Goal: Transaction & Acquisition: Purchase product/service

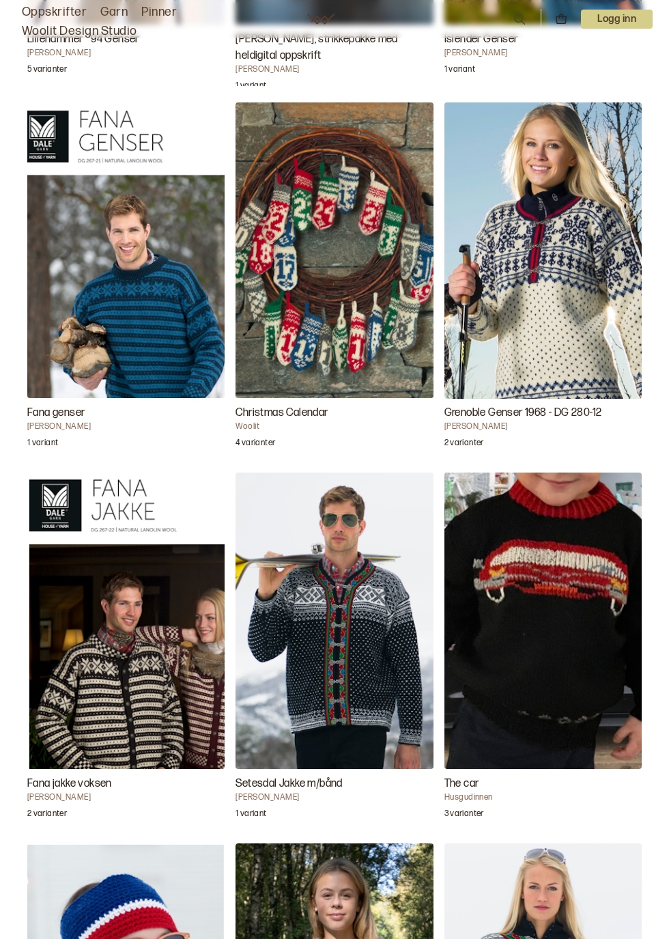
scroll to position [4089, 0]
click at [131, 635] on img "Fana jakke voksen" at bounding box center [125, 621] width 197 height 296
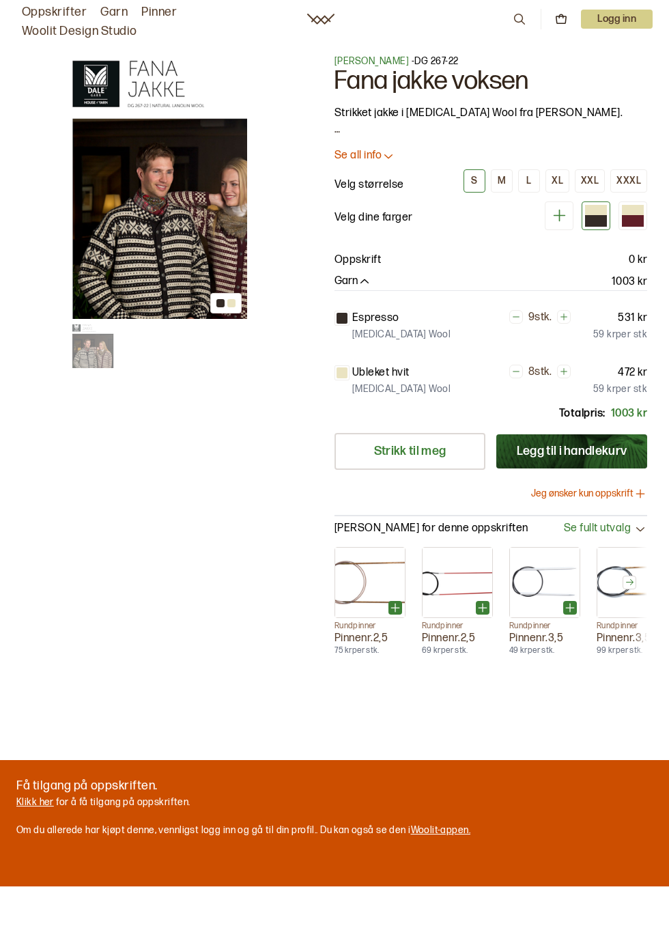
click at [175, 235] on img at bounding box center [159, 187] width 176 height 264
click at [459, 86] on h1 "Fana jakke voksen" at bounding box center [491, 81] width 313 height 26
click at [448, 80] on h1 "Fana jakke voksen" at bounding box center [491, 81] width 313 height 26
click at [116, 235] on img at bounding box center [159, 187] width 176 height 264
click at [500, 177] on div "M" at bounding box center [502, 181] width 8 height 12
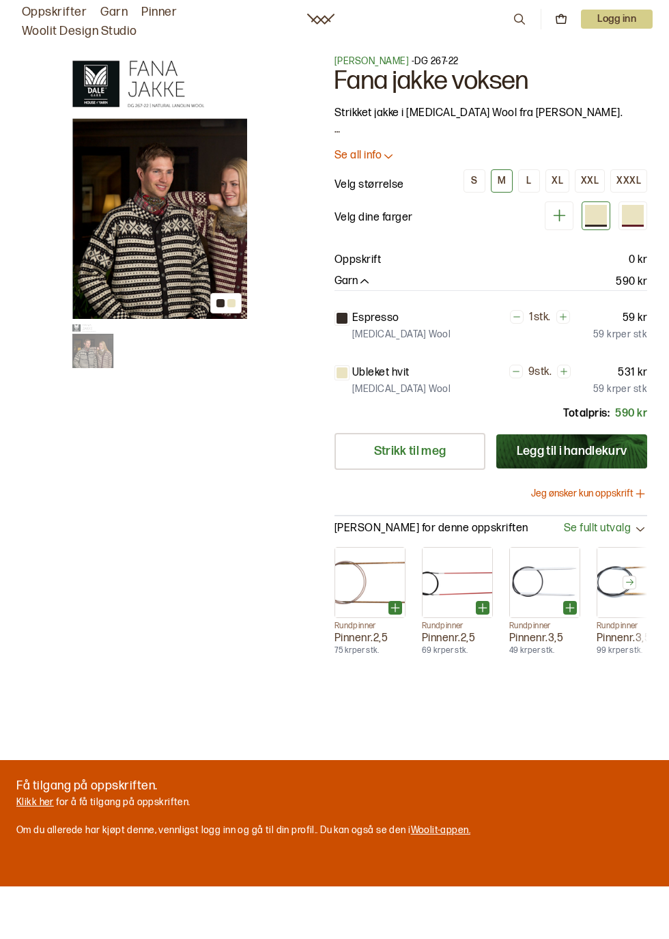
click at [476, 179] on div "S" at bounding box center [474, 181] width 6 height 12
click at [518, 371] on icon at bounding box center [516, 371] width 7 height 1
click at [516, 371] on icon at bounding box center [517, 371] width 7 height 1
click at [514, 372] on icon at bounding box center [516, 371] width 7 height 1
click at [514, 316] on icon at bounding box center [516, 316] width 7 height 1
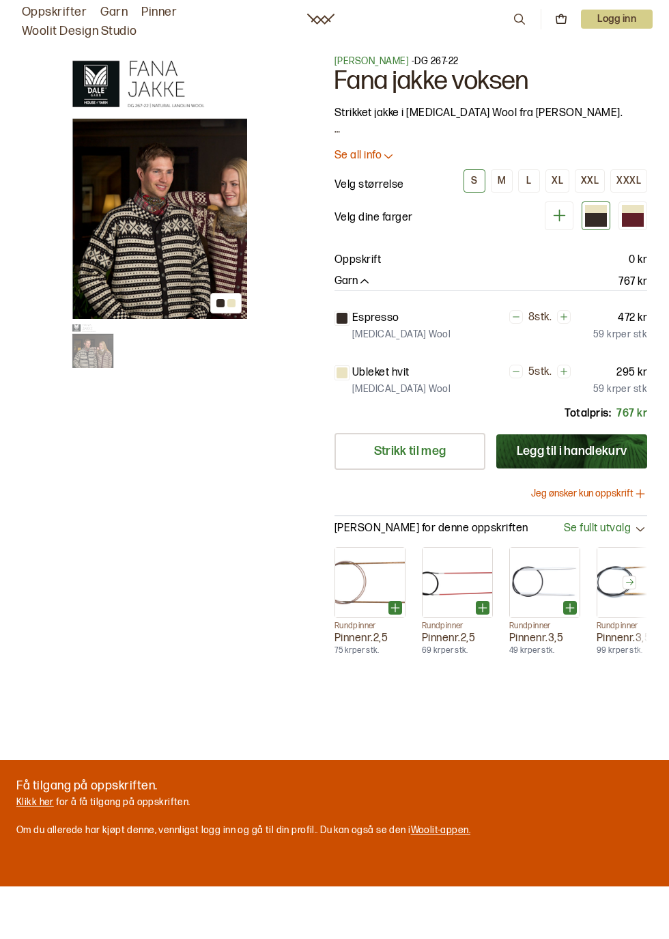
click at [512, 317] on icon at bounding box center [517, 317] width 10 height 10
click at [515, 314] on icon at bounding box center [517, 317] width 10 height 10
click at [384, 319] on p "Espresso" at bounding box center [375, 318] width 47 height 16
click at [389, 333] on p "[MEDICAL_DATA] Wool" at bounding box center [401, 335] width 98 height 14
click at [598, 217] on div at bounding box center [596, 220] width 22 height 12
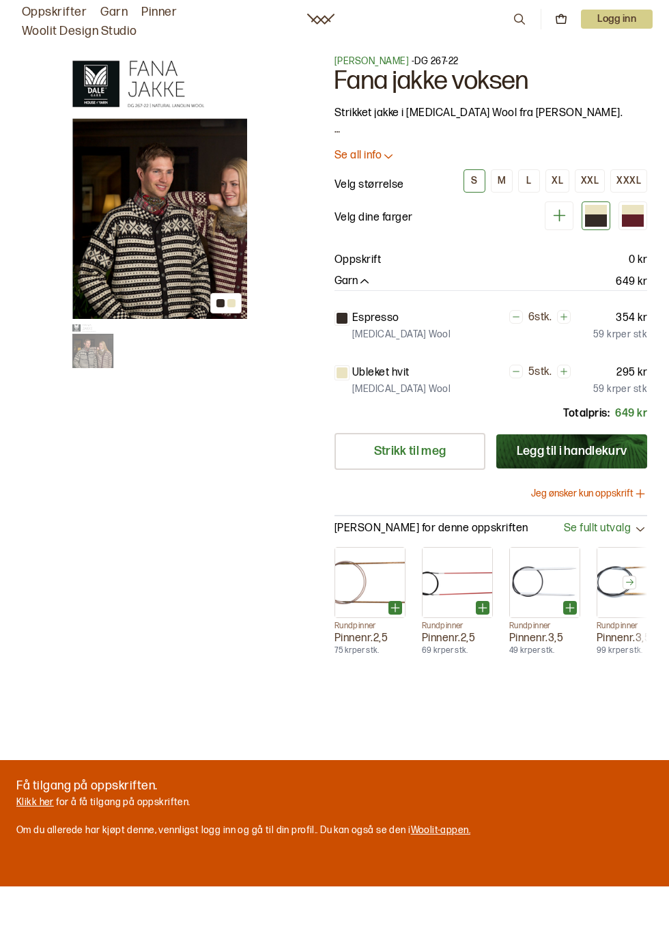
click at [407, 217] on p "Velg dine farger" at bounding box center [374, 218] width 79 height 16
click at [596, 217] on div at bounding box center [596, 220] width 22 height 12
click at [602, 221] on div at bounding box center [596, 220] width 22 height 12
click at [558, 204] on button at bounding box center [559, 215] width 29 height 29
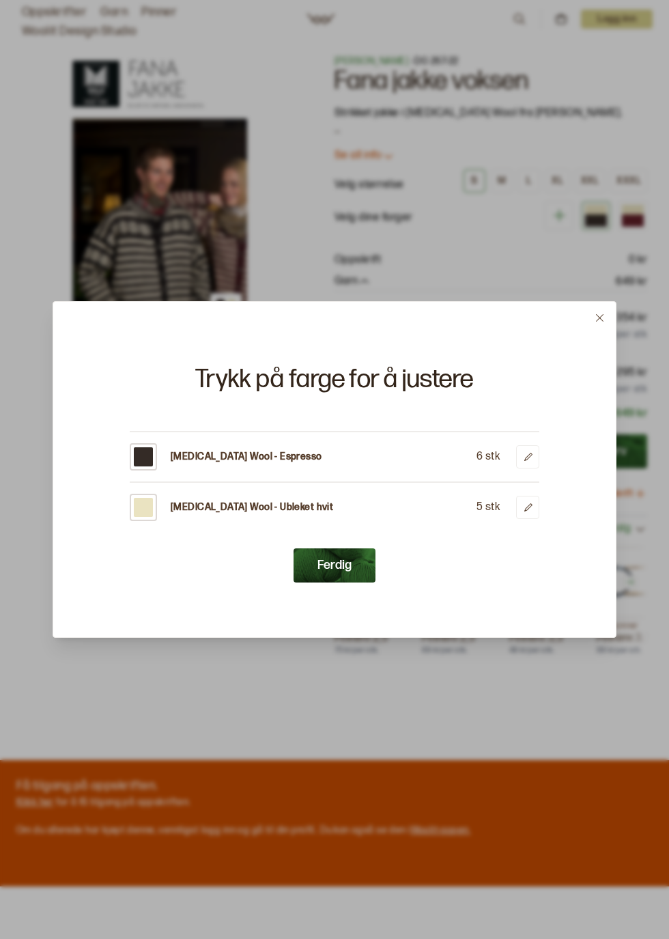
click at [269, 450] on p "[MEDICAL_DATA] Wool - Espresso" at bounding box center [247, 457] width 152 height 14
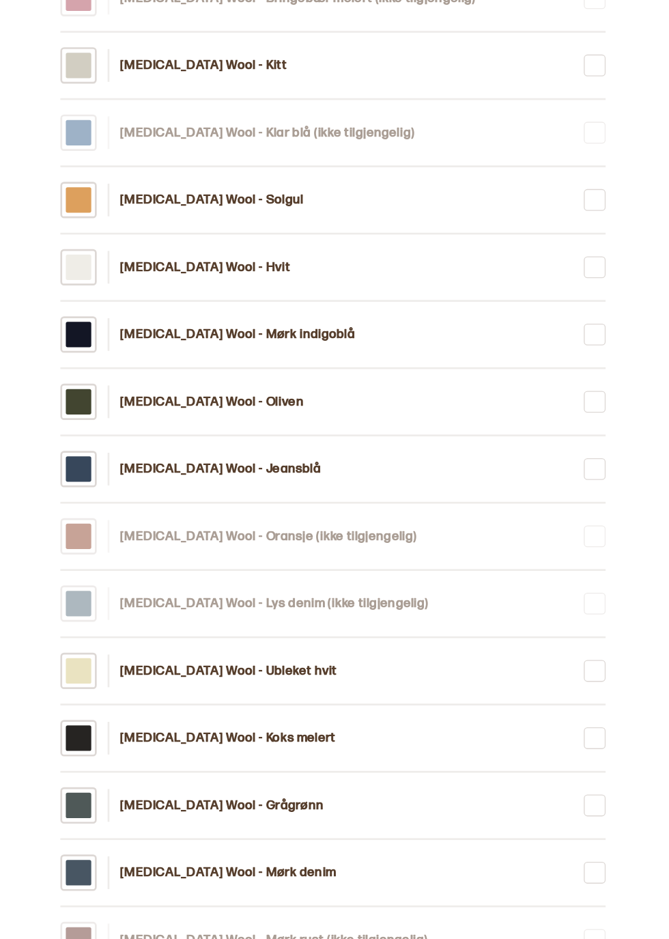
scroll to position [803, 0]
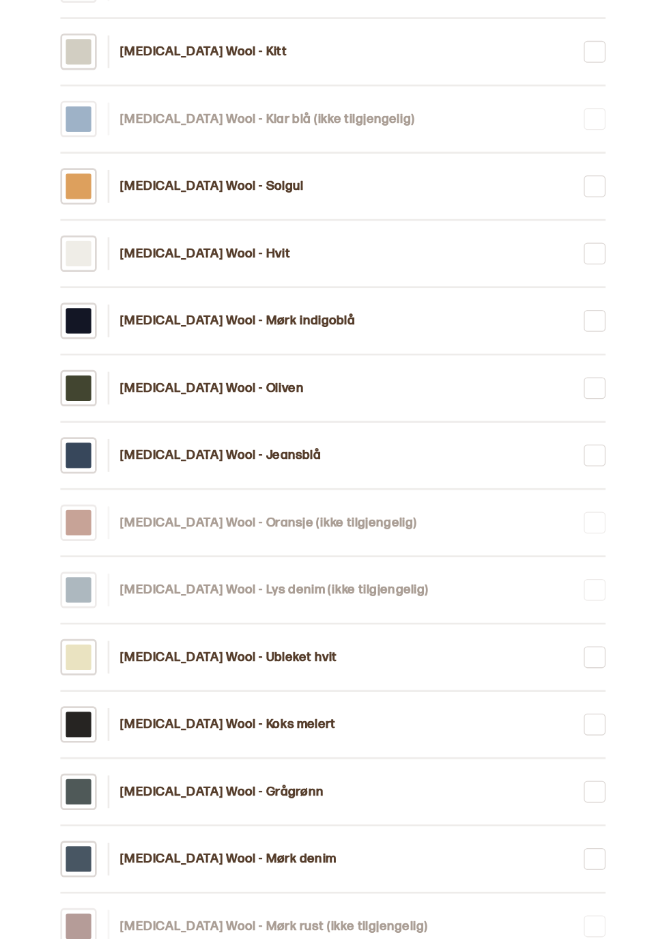
click at [146, 605] on div at bounding box center [143, 614] width 19 height 19
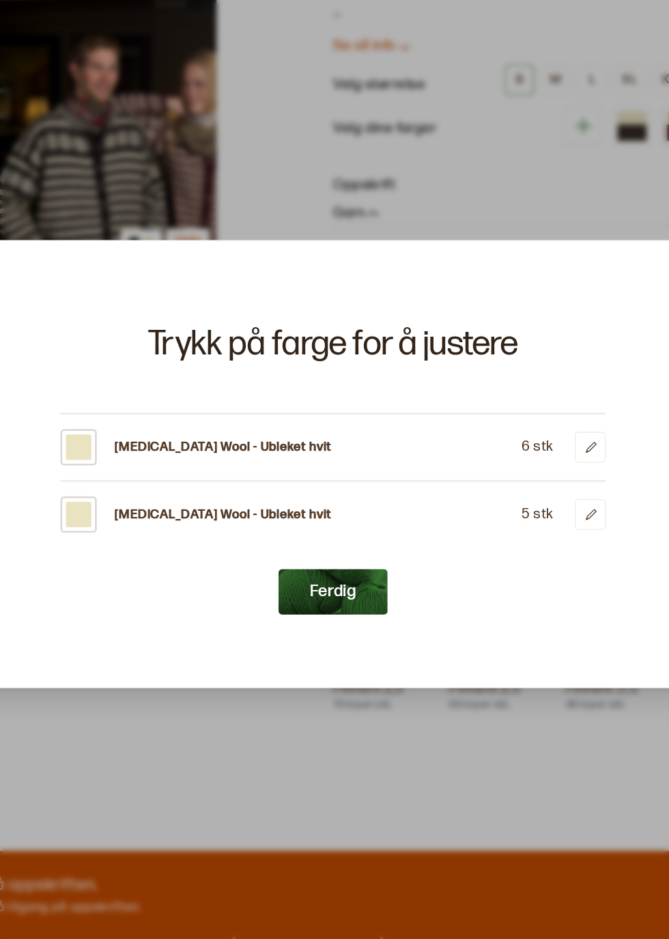
click at [240, 504] on p "[MEDICAL_DATA] Wool - Ubleket hvit" at bounding box center [252, 508] width 163 height 14
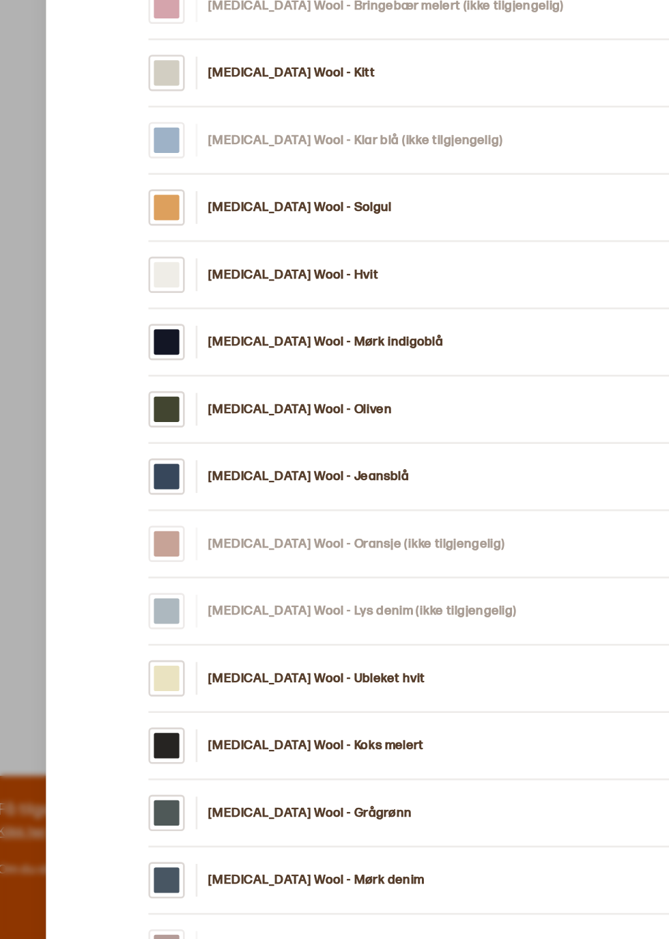
scroll to position [731, 0]
click at [262, 693] on p "[MEDICAL_DATA] Wool - Ubleket hvit" at bounding box center [256, 687] width 163 height 14
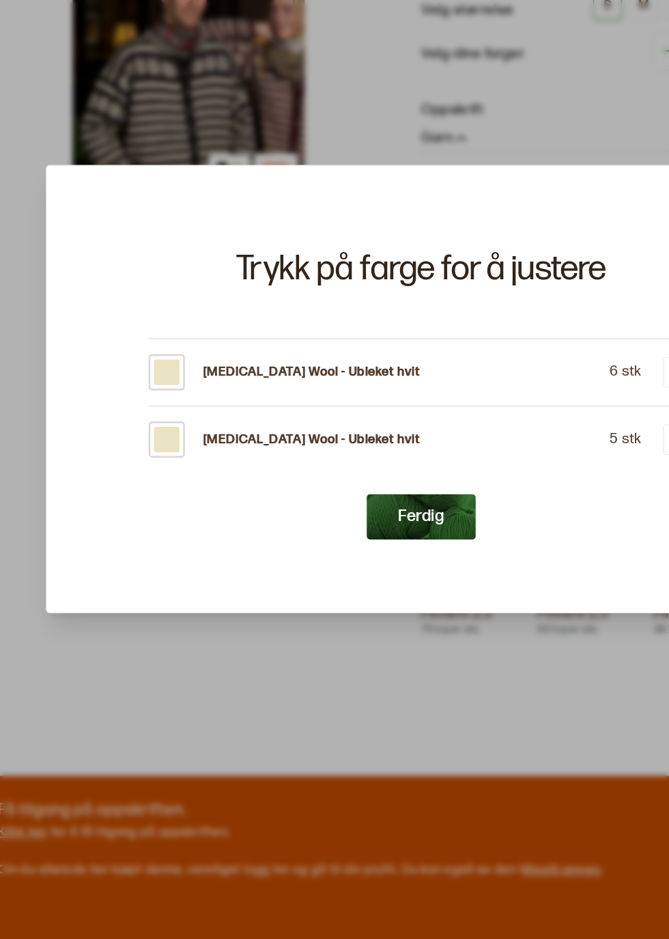
scroll to position [0, 0]
click at [339, 583] on button "Ferdig" at bounding box center [335, 565] width 82 height 34
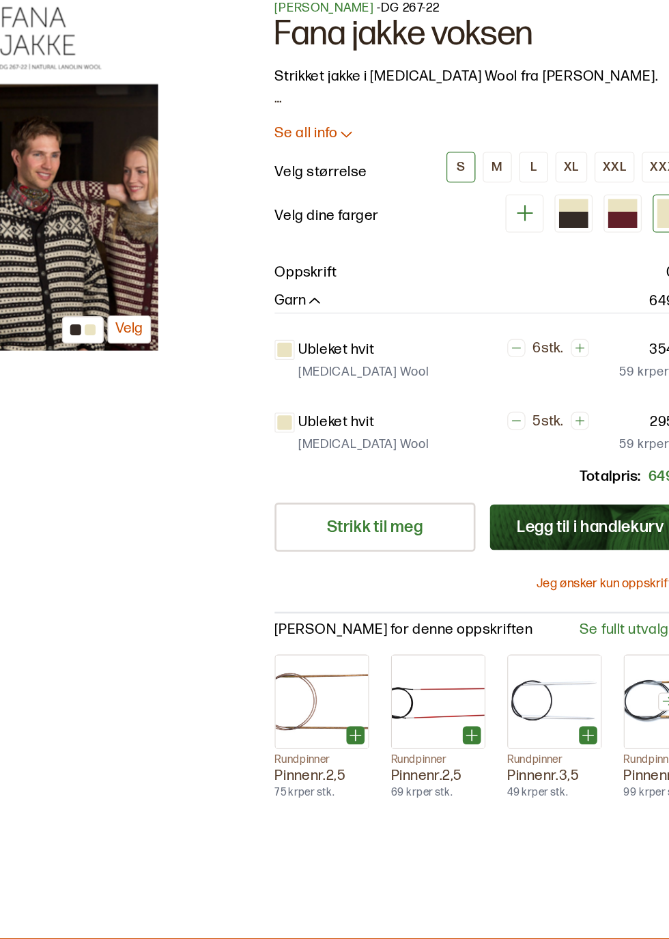
click at [396, 321] on p "Ubleket hvit" at bounding box center [380, 318] width 57 height 16
click at [527, 211] on icon at bounding box center [522, 215] width 17 height 17
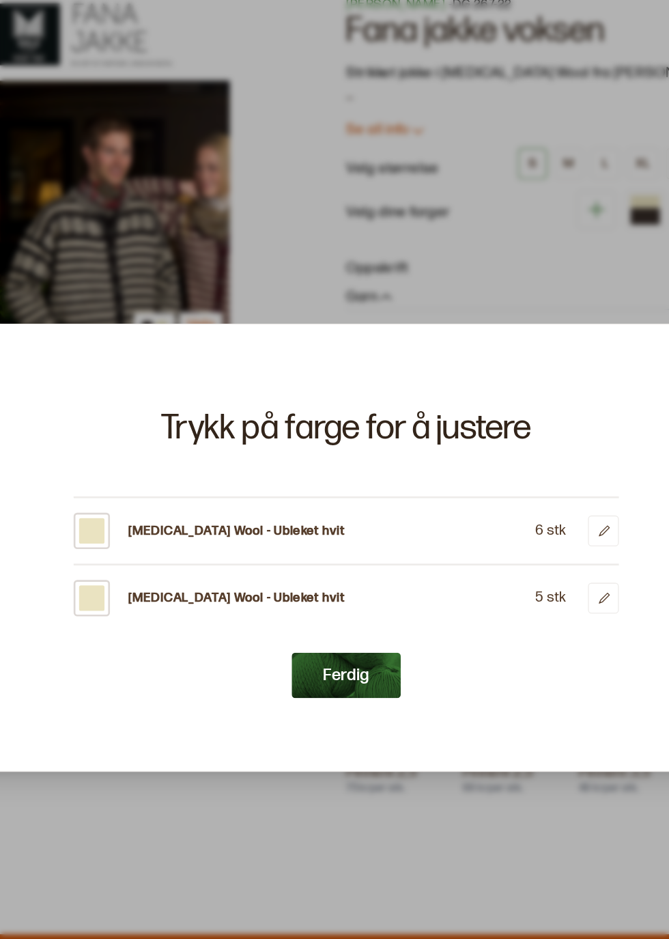
click at [182, 454] on p "[MEDICAL_DATA] Wool - Ubleket hvit" at bounding box center [252, 457] width 163 height 14
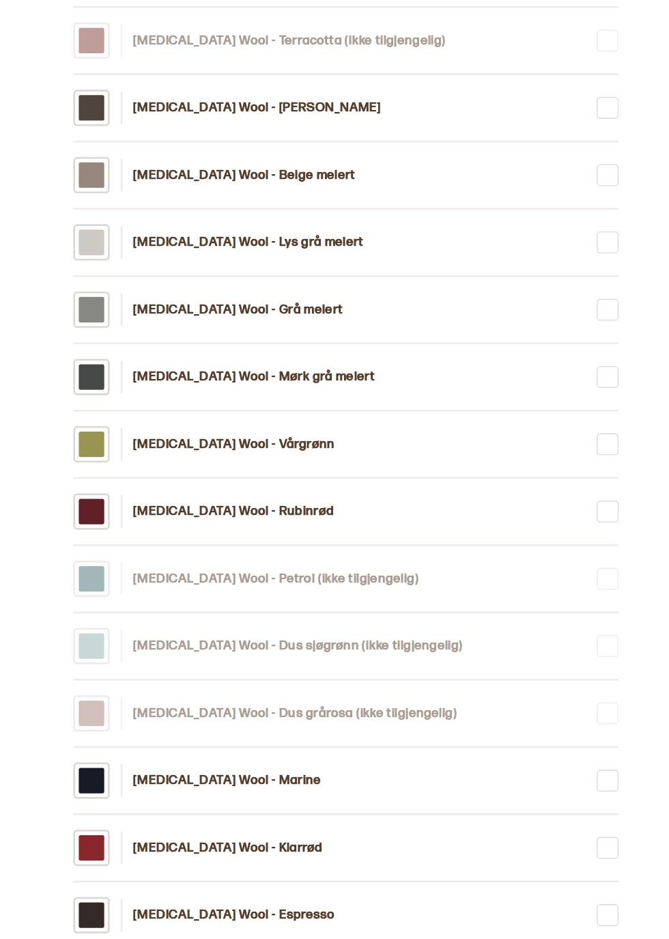
scroll to position [1523, 0]
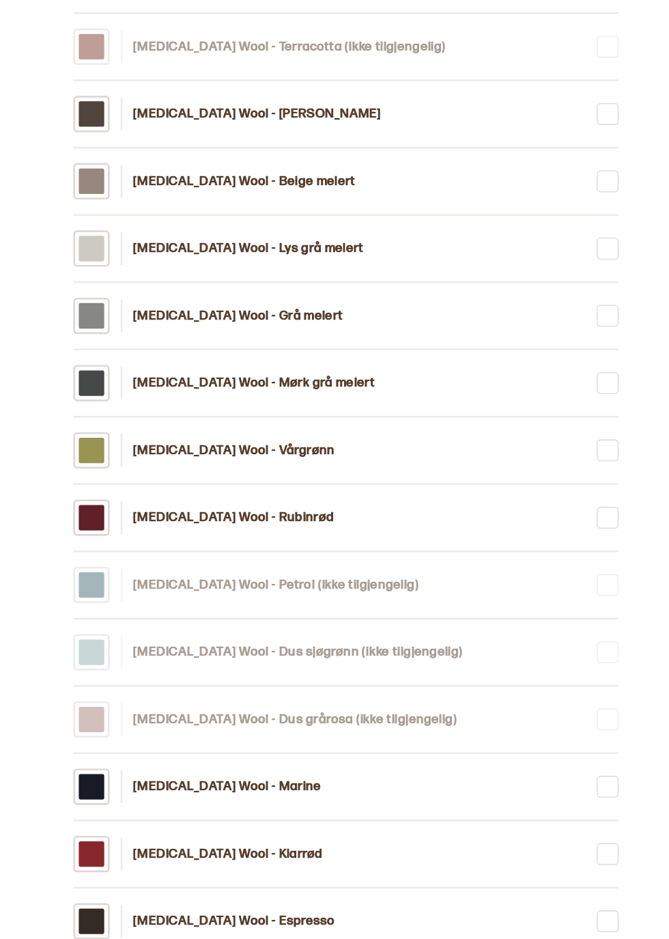
click at [214, 443] on p "[MEDICAL_DATA] Wool - Mørk grå melert" at bounding box center [266, 450] width 182 height 14
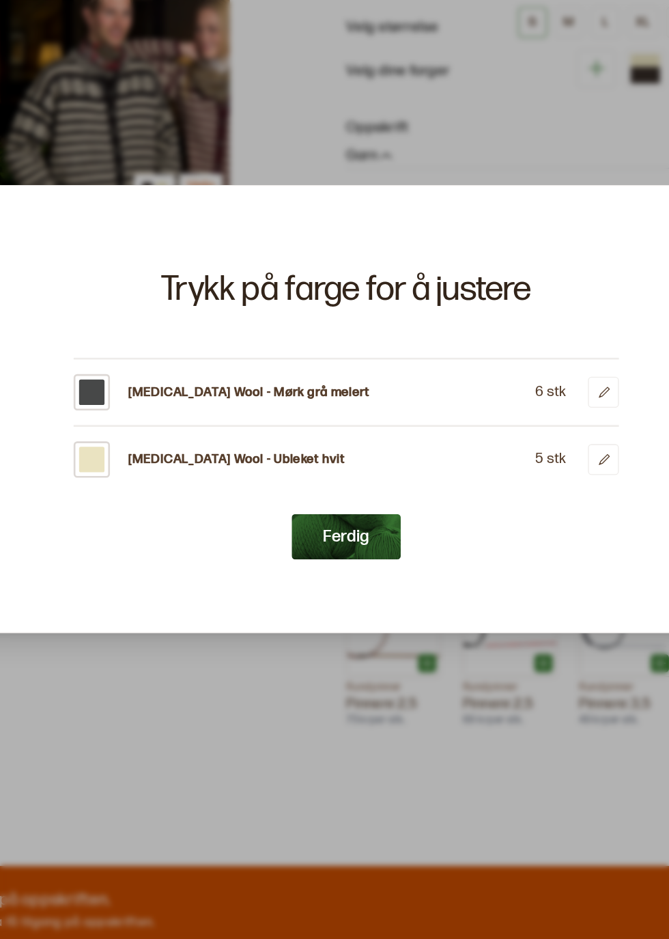
scroll to position [0, 0]
click at [527, 467] on button at bounding box center [527, 456] width 23 height 23
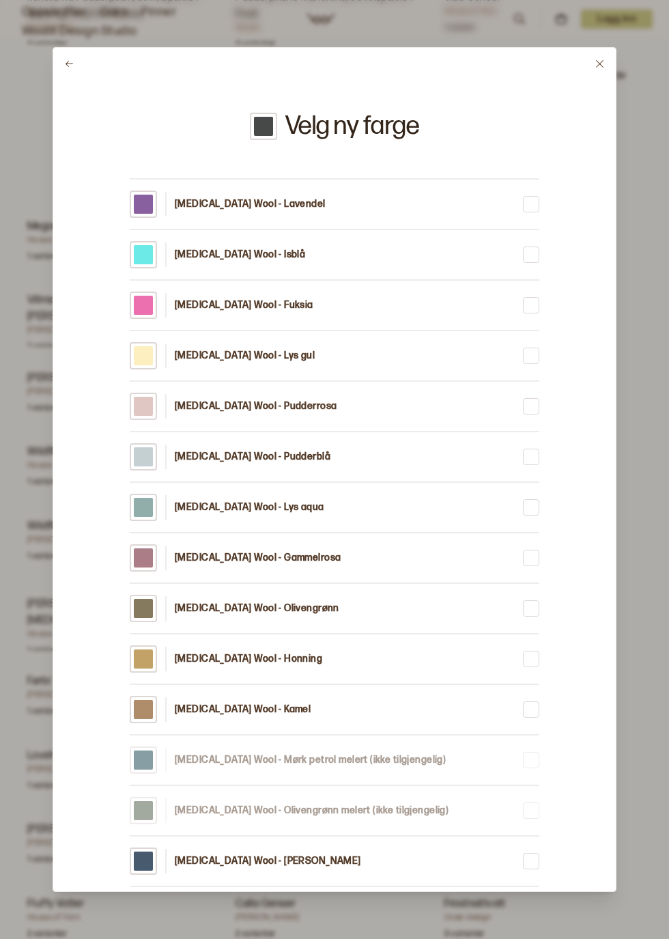
scroll to position [4453, 0]
